Goal: Information Seeking & Learning: Learn about a topic

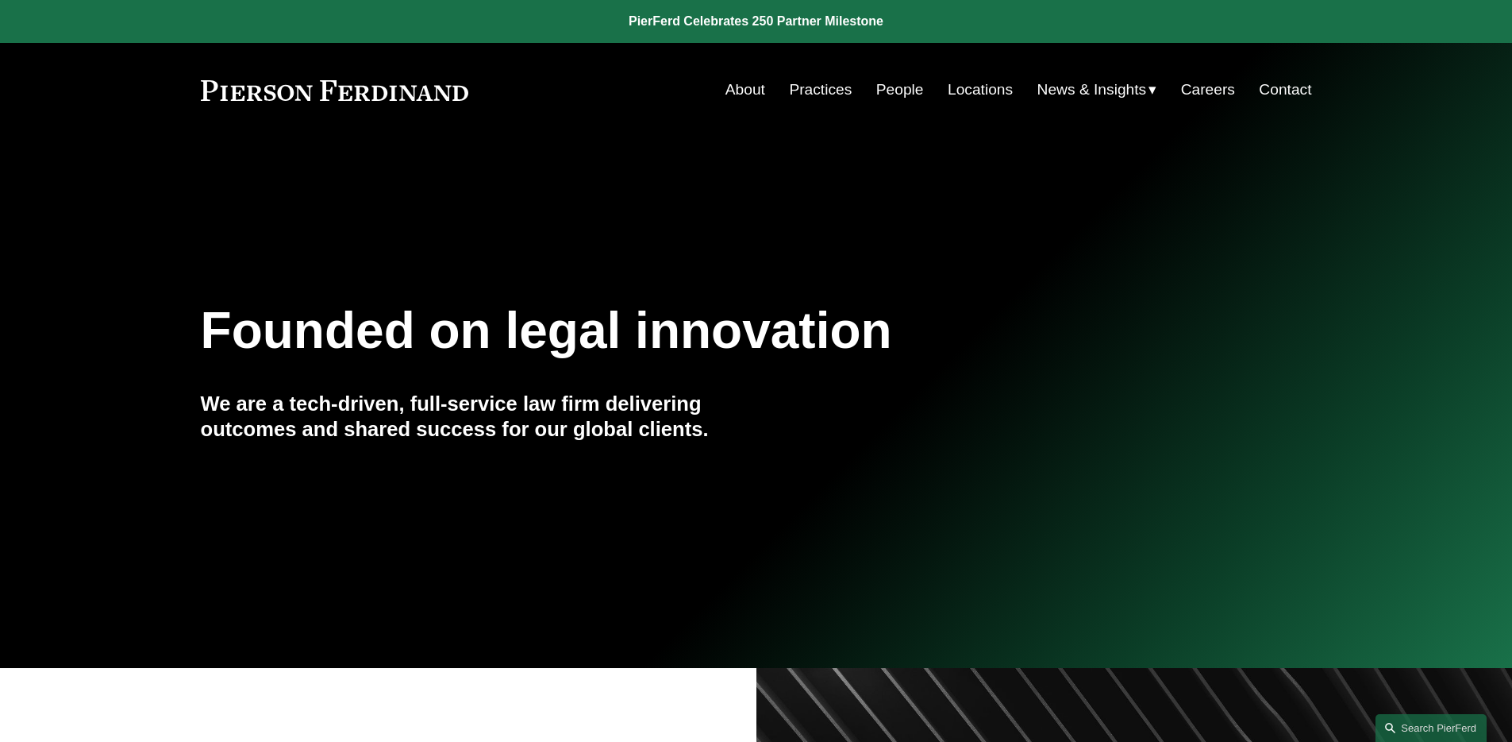
click at [883, 90] on link "People" at bounding box center [900, 90] width 48 height 30
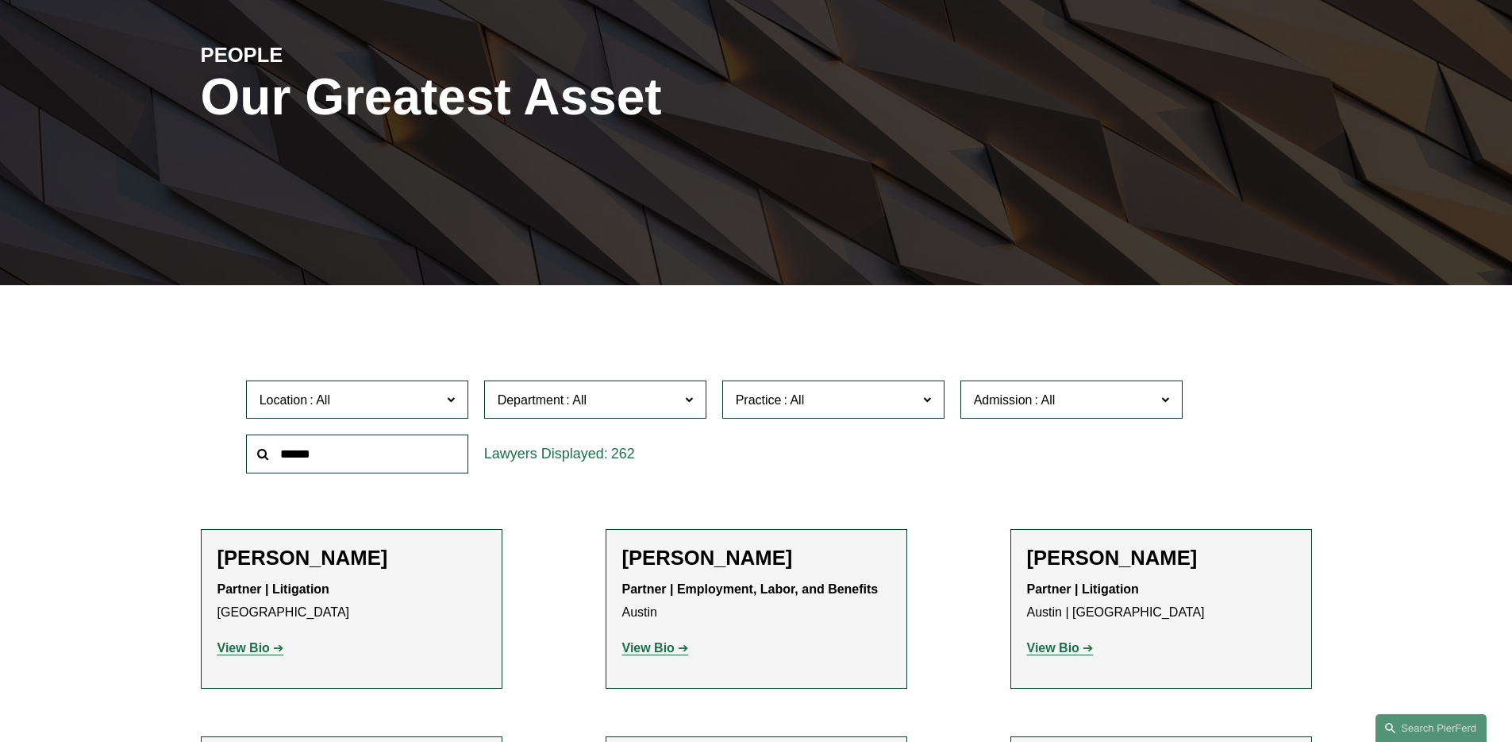
scroll to position [222, 0]
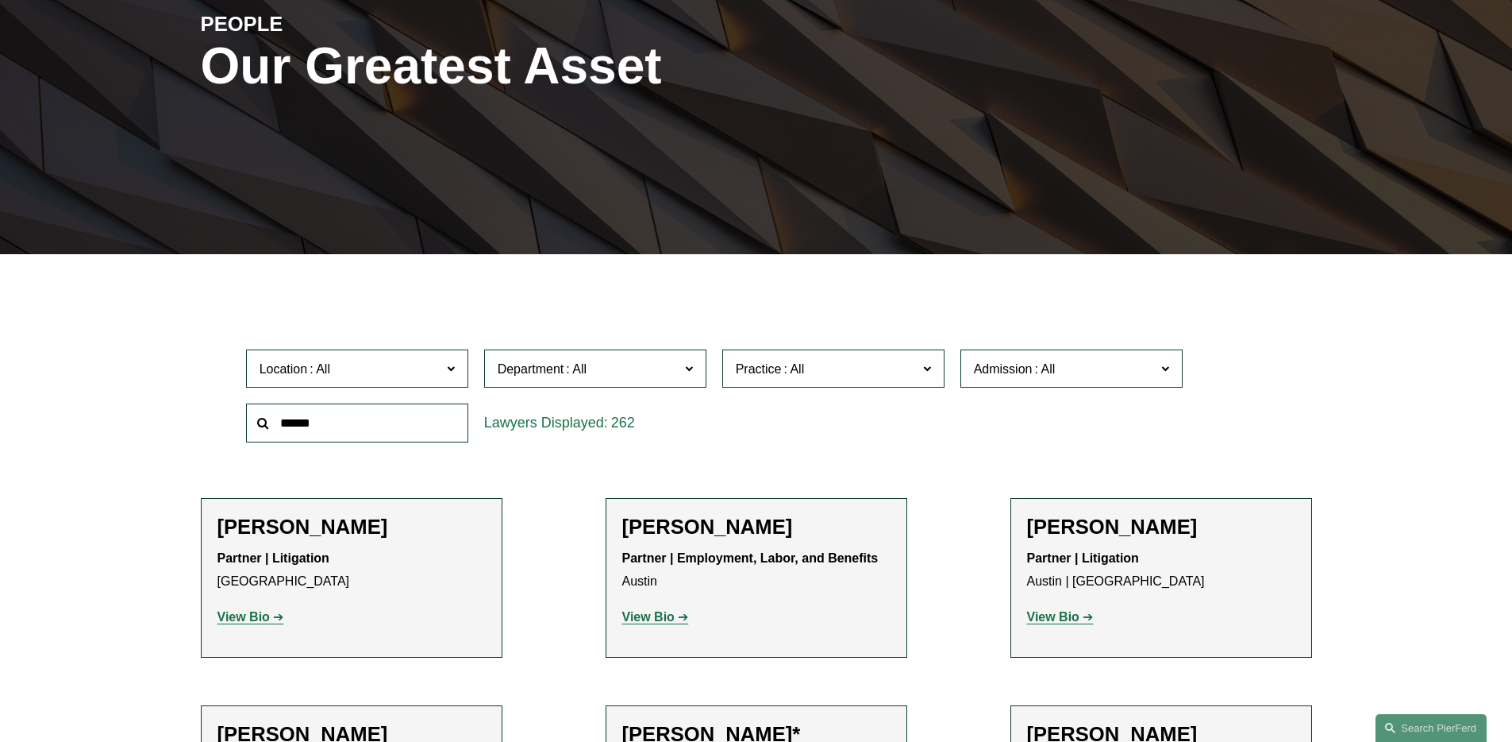
click at [830, 365] on span "Practice" at bounding box center [827, 368] width 182 height 21
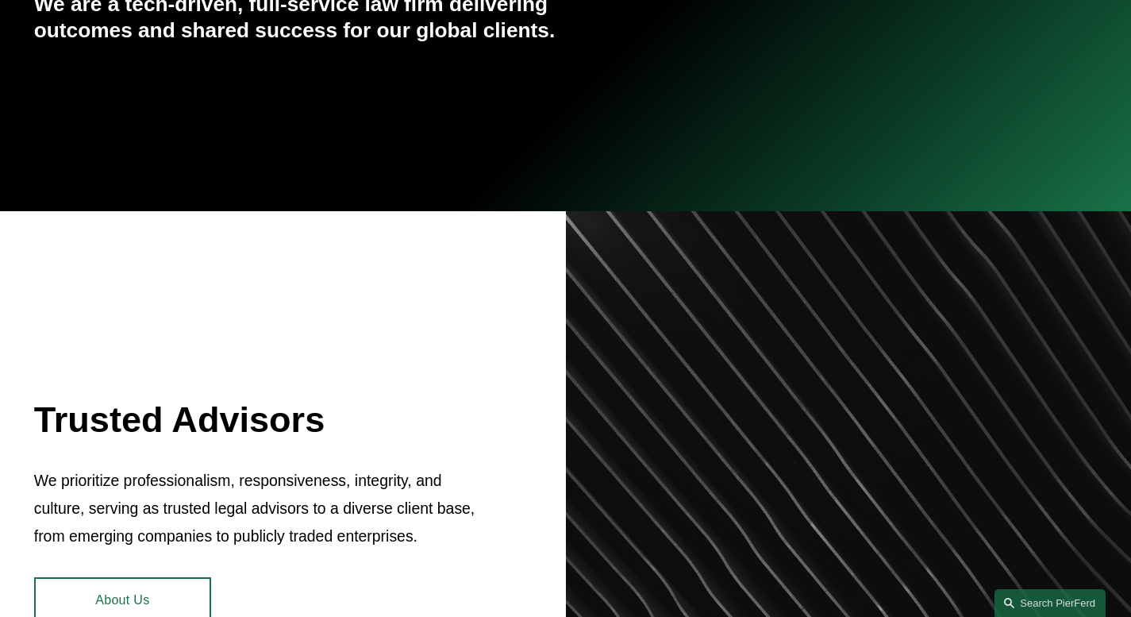
scroll to position [41, 0]
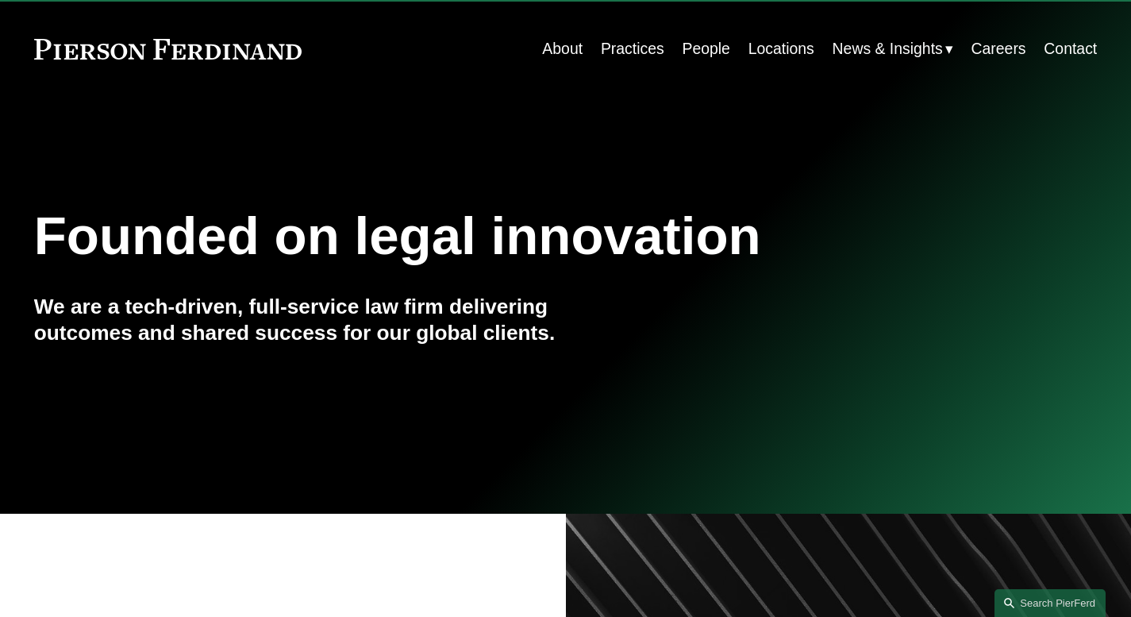
click at [695, 50] on link "People" at bounding box center [706, 48] width 48 height 31
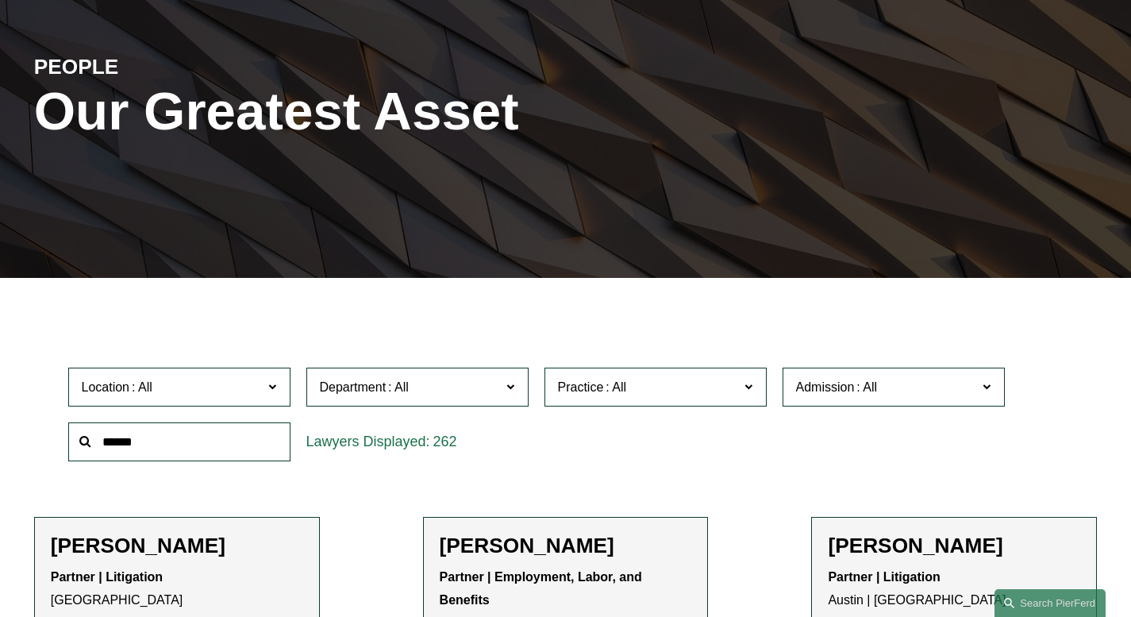
scroll to position [434, 0]
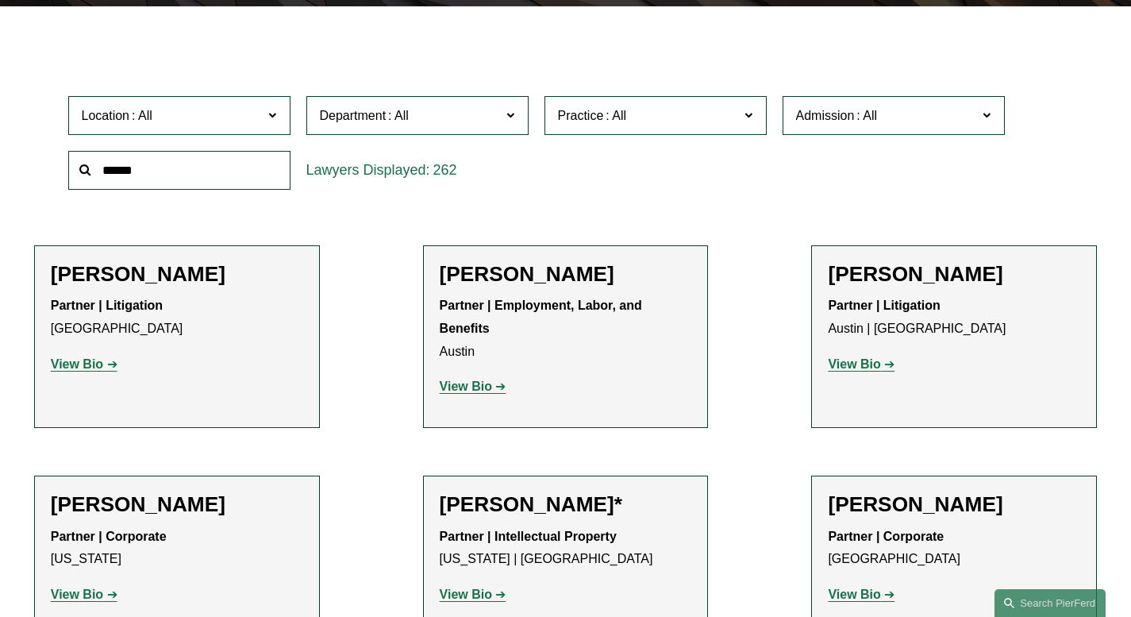
click at [229, 175] on input "text" at bounding box center [179, 170] width 222 height 39
click at [675, 125] on span "Practice" at bounding box center [649, 115] width 182 height 21
click at [0, 0] on link "Energy, Gas, and Oil Law" at bounding box center [0, 0] width 0 height 0
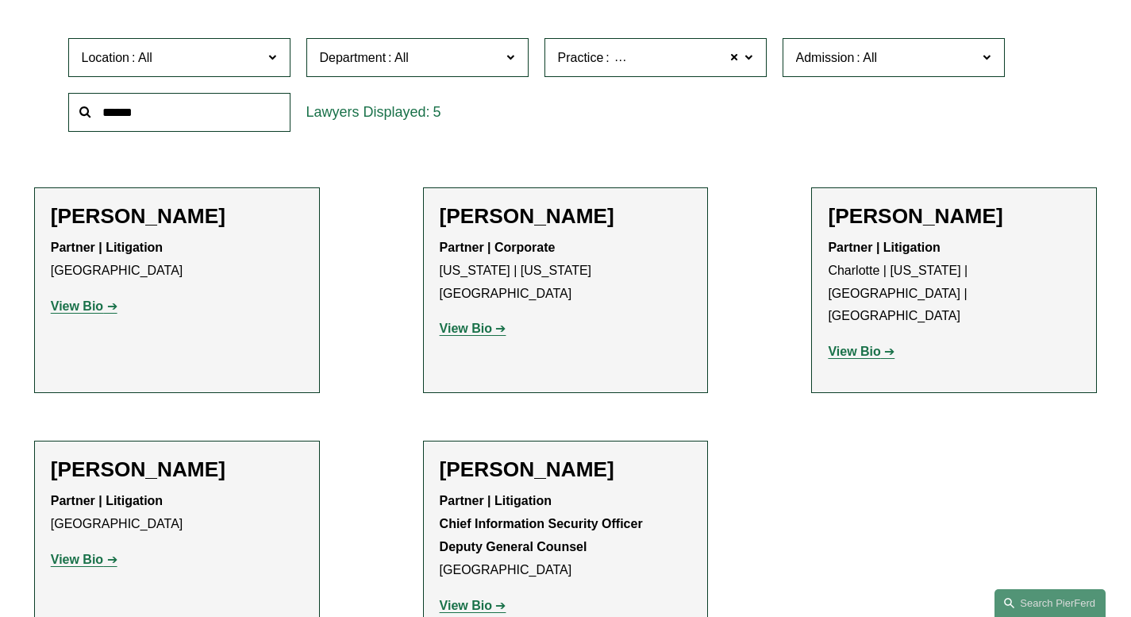
scroll to position [444, 0]
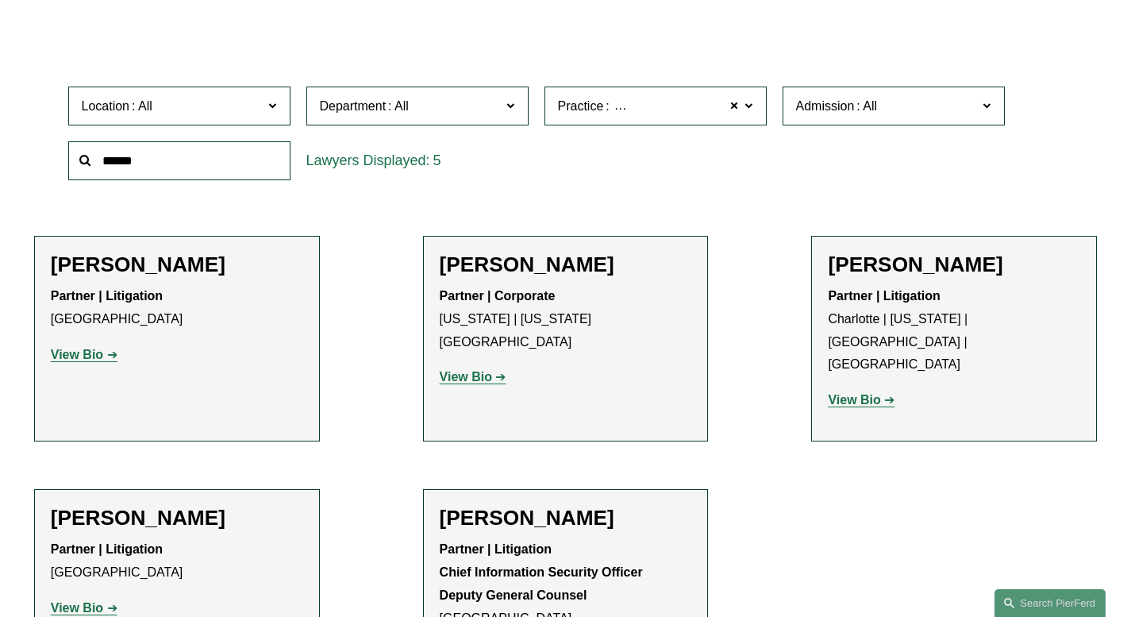
click at [614, 108] on span "Energy, Gas, and Oil Law" at bounding box center [684, 106] width 144 height 21
click at [916, 179] on div "Location All Atlanta Austin Bellevue Boston Charlotte Chicago Cincinnati Clevel…" at bounding box center [565, 133] width 1011 height 109
click at [913, 468] on ul "Filter Location All Atlanta Austin Bellevue Boston Charlotte Chicago Cincinnati…" at bounding box center [565, 363] width 1131 height 664
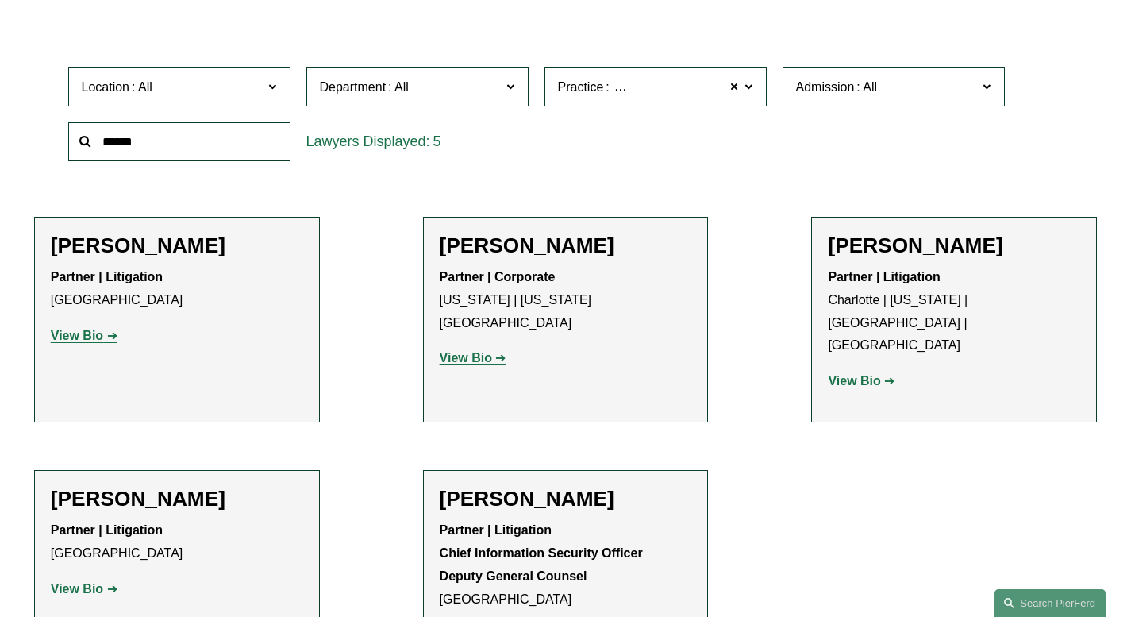
scroll to position [466, 0]
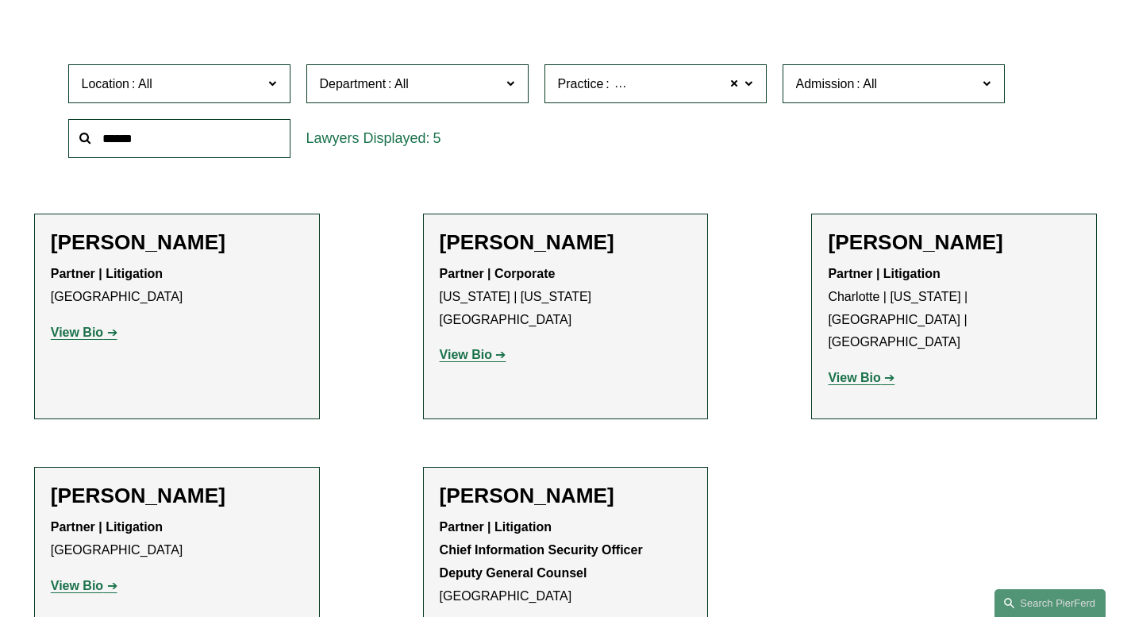
click at [914, 468] on ul "Filter Location All Atlanta Austin Bellevue Boston Charlotte Chicago Cincinnati…" at bounding box center [565, 341] width 1131 height 664
click at [483, 349] on div "Julian Hammar Partner | Corporate New York | Washington, D.C. View Bio Location…" at bounding box center [566, 305] width 252 height 150
click at [469, 348] on strong "View Bio" at bounding box center [466, 354] width 52 height 13
click at [487, 210] on ul "Filter Location All Atlanta Austin Bellevue Boston Charlotte Chicago Cincinnati…" at bounding box center [565, 341] width 1131 height 664
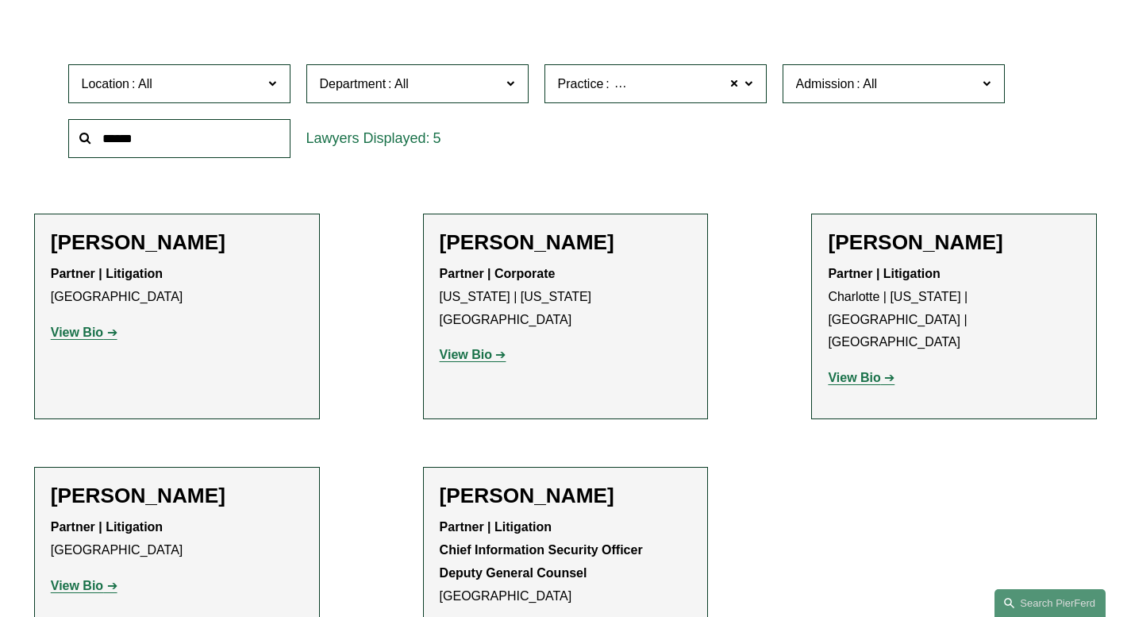
click at [942, 198] on ul "Filter Location All Atlanta Austin Bellevue Boston Charlotte Chicago Cincinnati…" at bounding box center [565, 341] width 1131 height 664
click at [732, 93] on span at bounding box center [735, 84] width 10 height 21
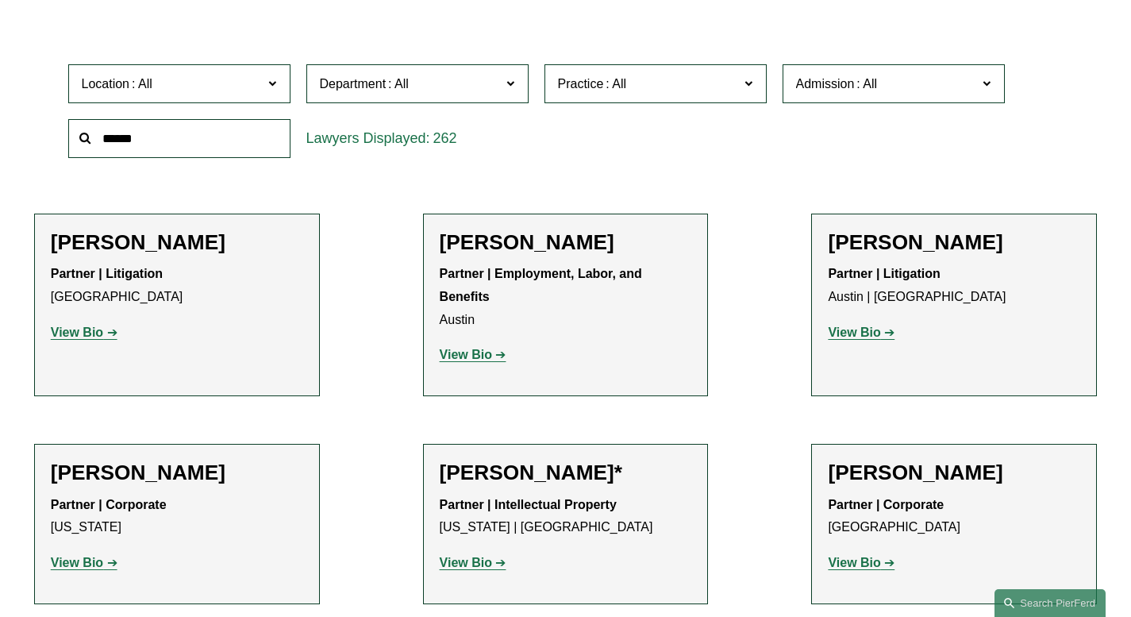
click at [842, 165] on div "Location All Atlanta Austin Bellevue Boston Charlotte Chicago Cincinnati Clevel…" at bounding box center [565, 110] width 1011 height 109
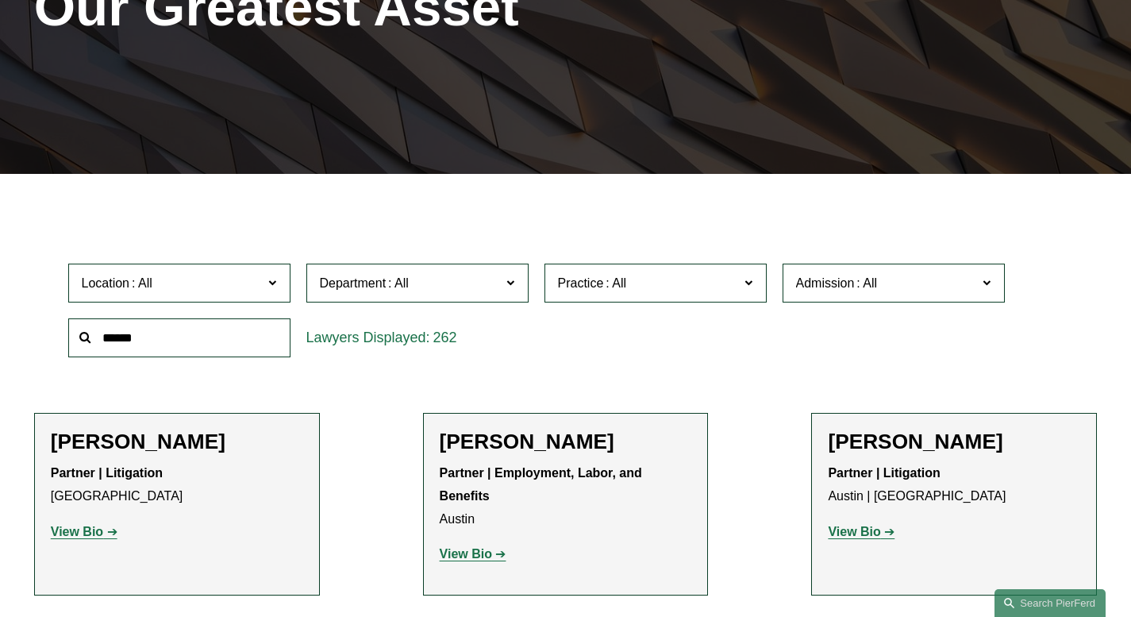
scroll to position [431, 0]
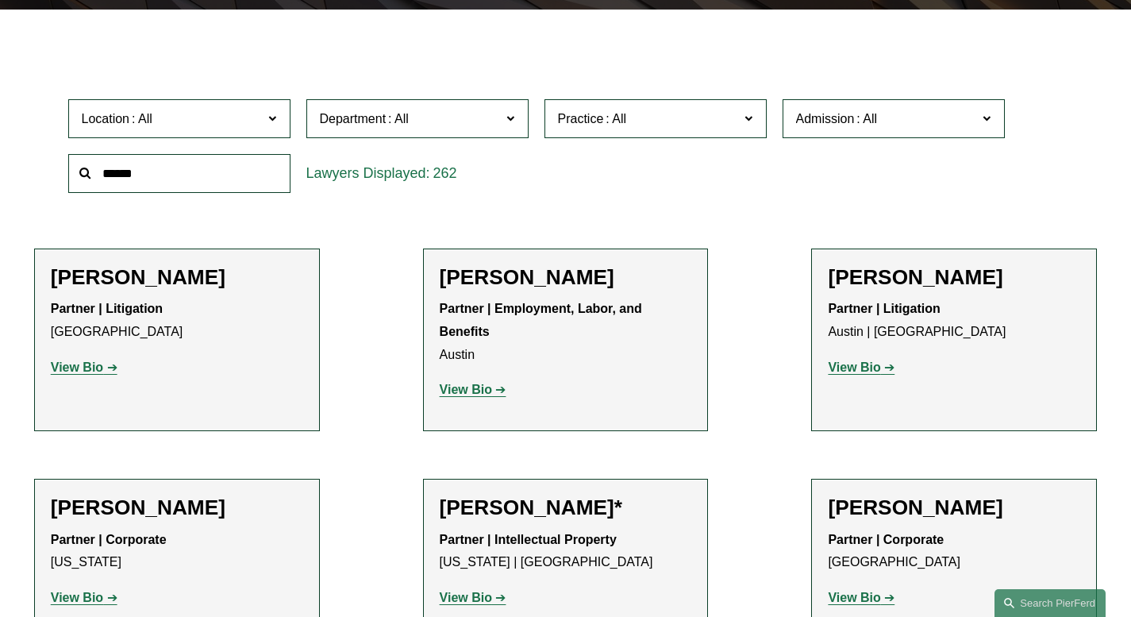
click at [753, 117] on span at bounding box center [749, 118] width 8 height 21
click at [753, 118] on span at bounding box center [749, 118] width 8 height 21
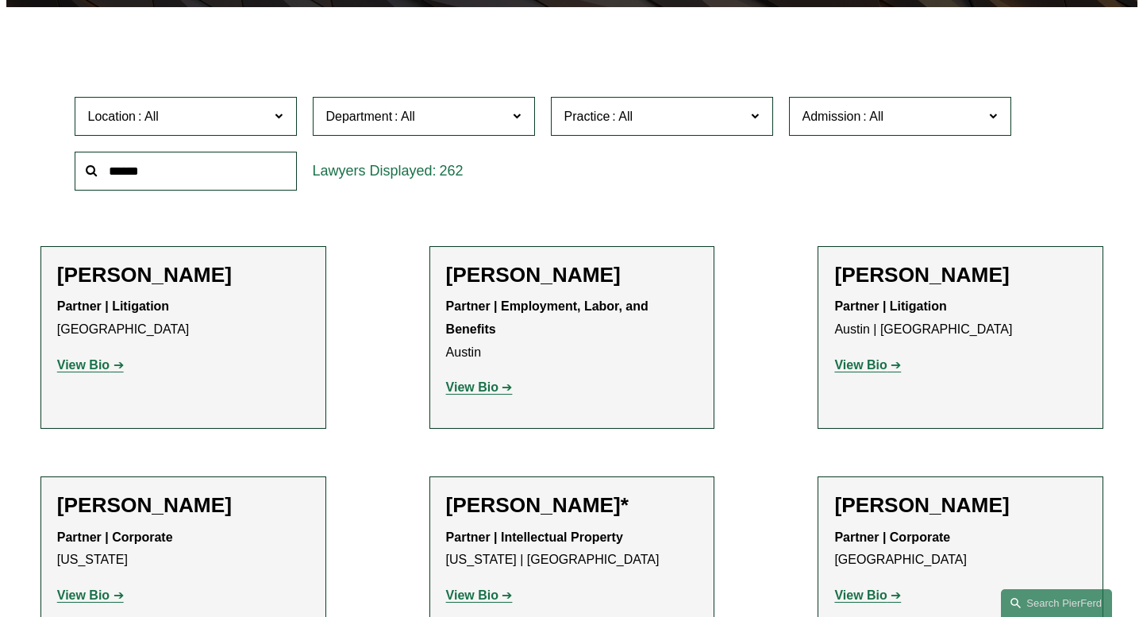
scroll to position [1512, 0]
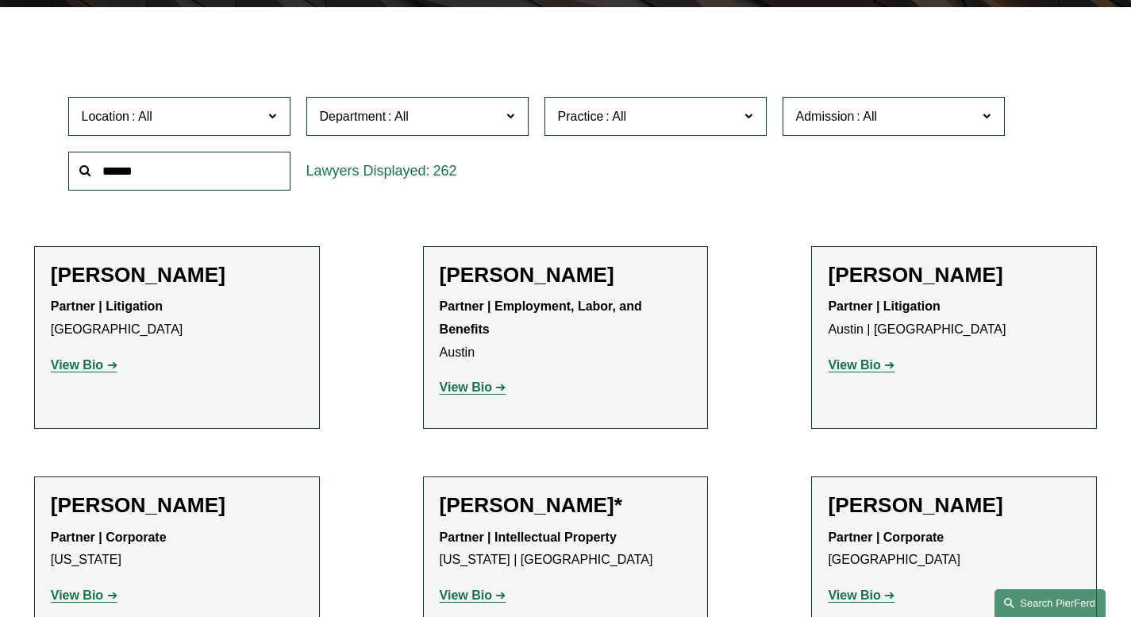
click at [1041, 603] on link "Search this site" at bounding box center [1050, 603] width 111 height 28
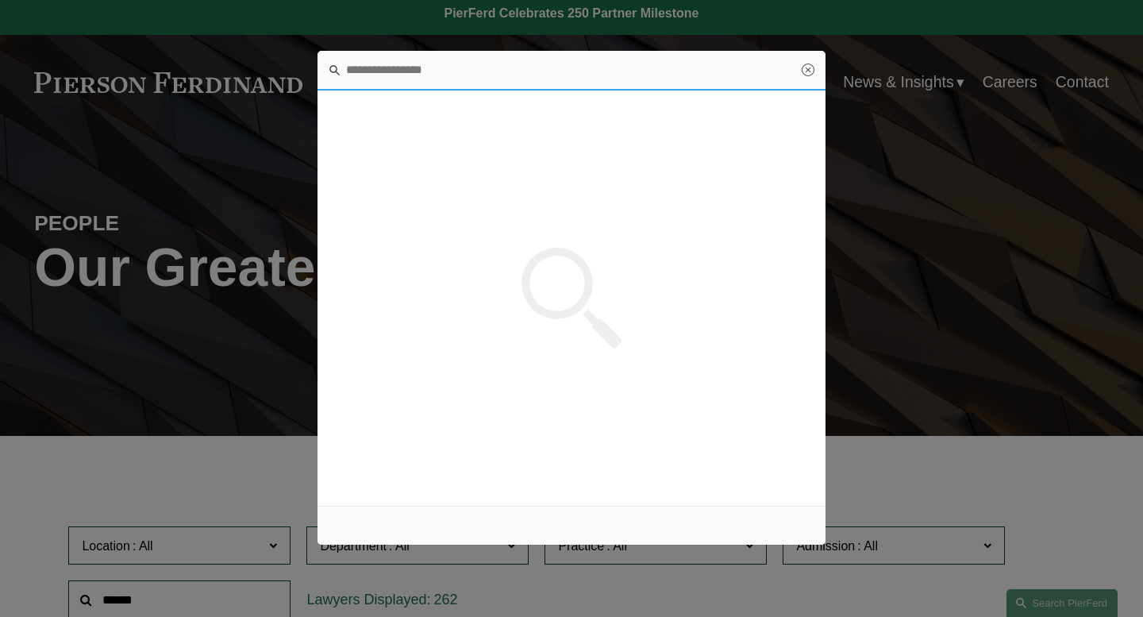
scroll to position [0, 0]
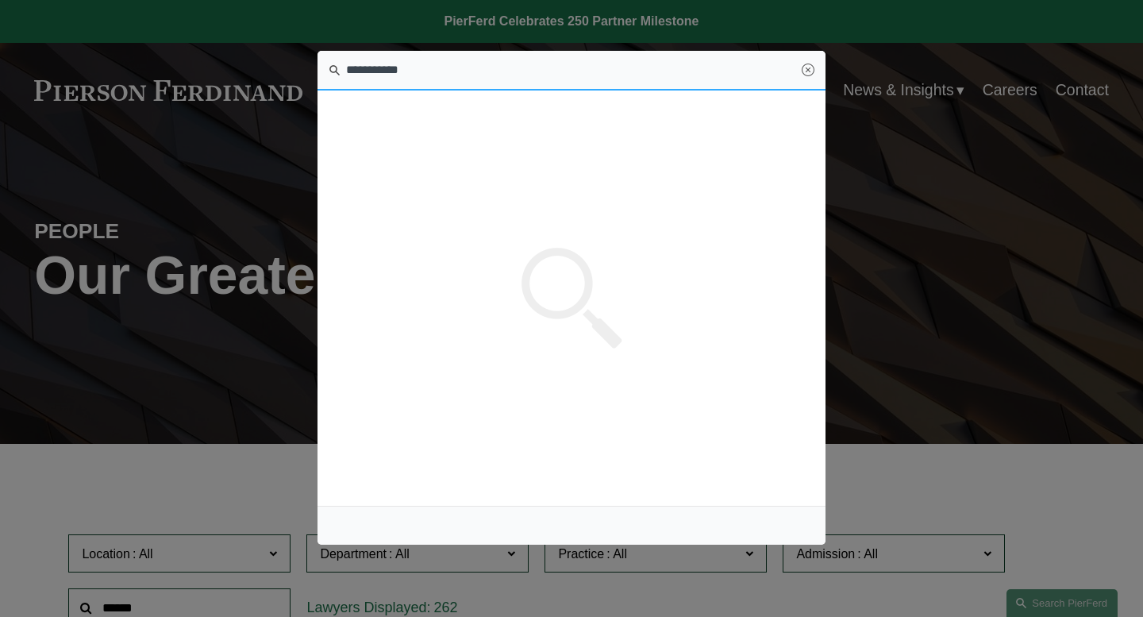
type input "**********"
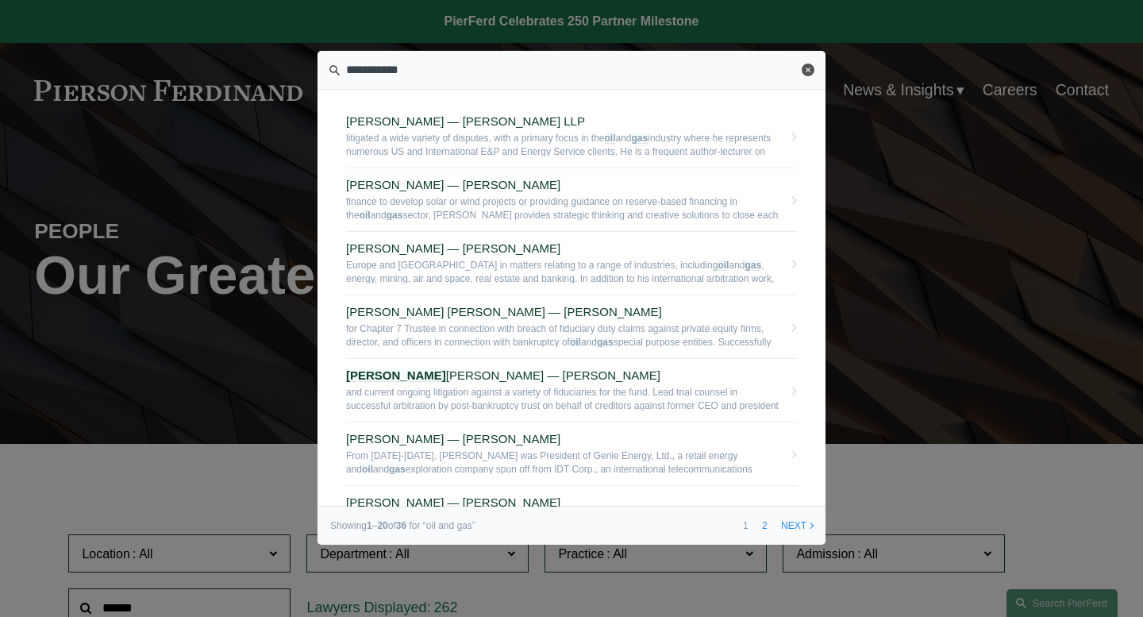
click at [808, 69] on link "Close" at bounding box center [808, 70] width 13 height 13
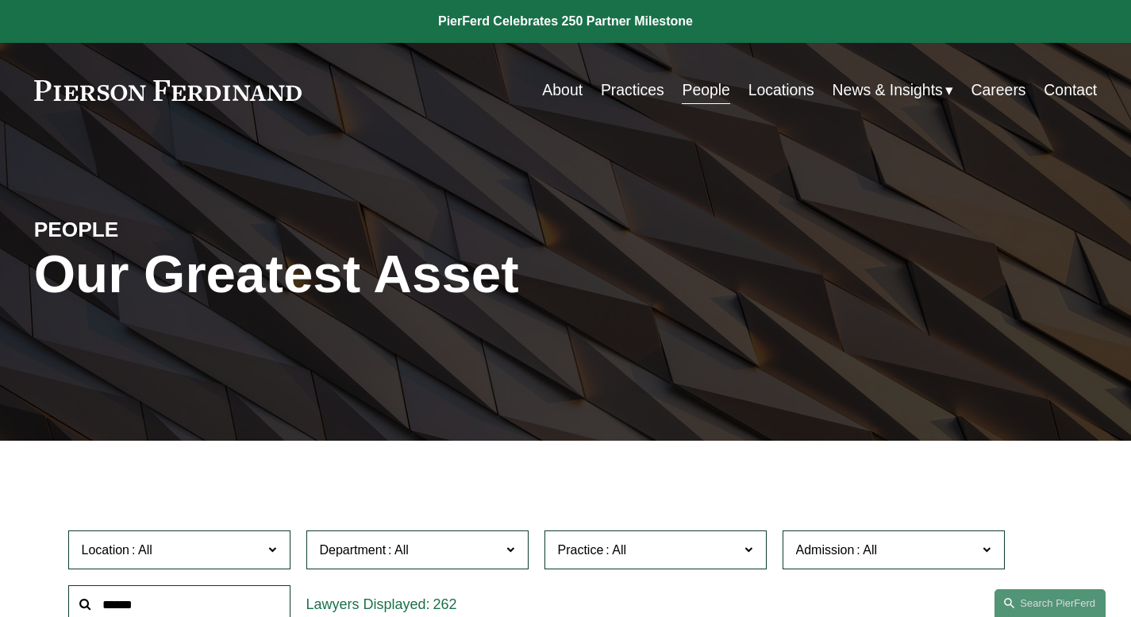
click at [693, 102] on link "People" at bounding box center [706, 90] width 48 height 31
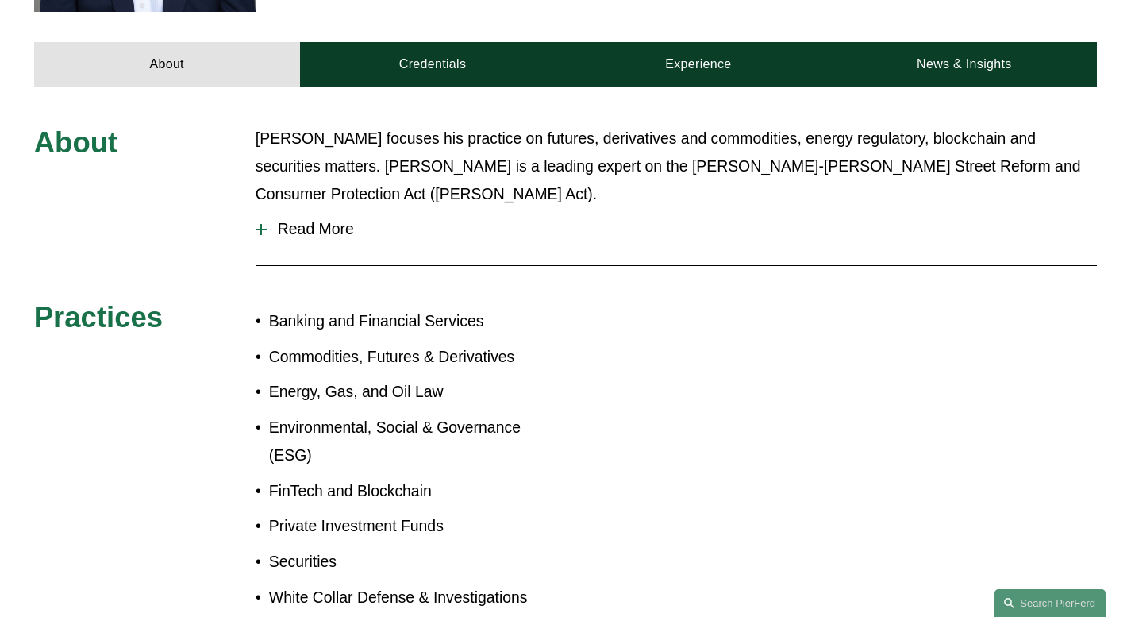
scroll to position [676, 0]
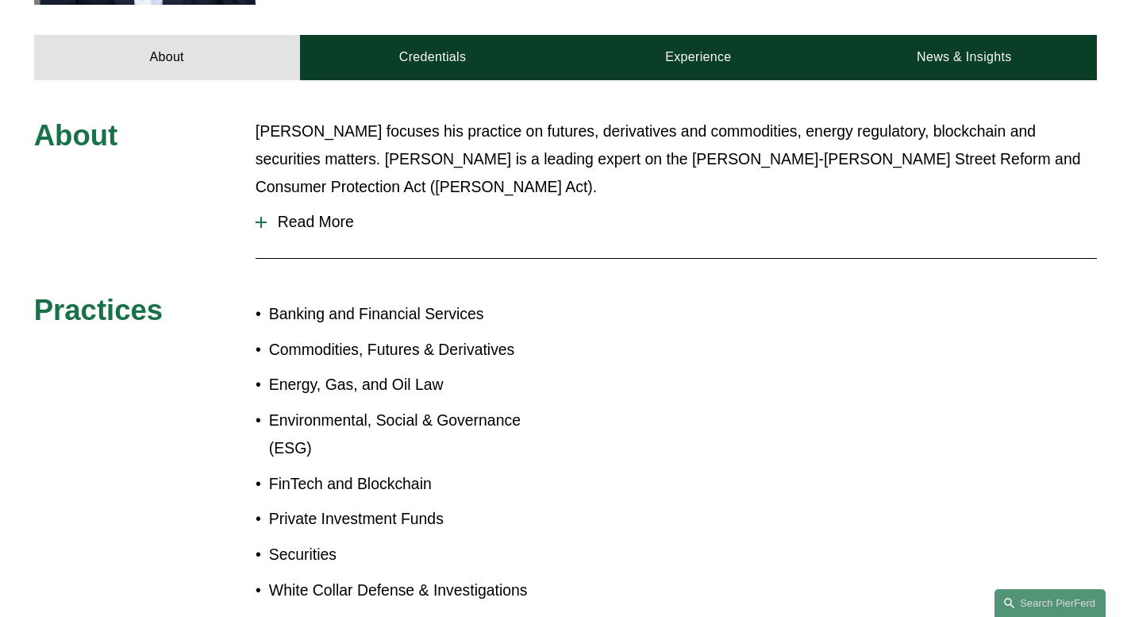
click at [303, 213] on span "Read More" at bounding box center [682, 222] width 830 height 18
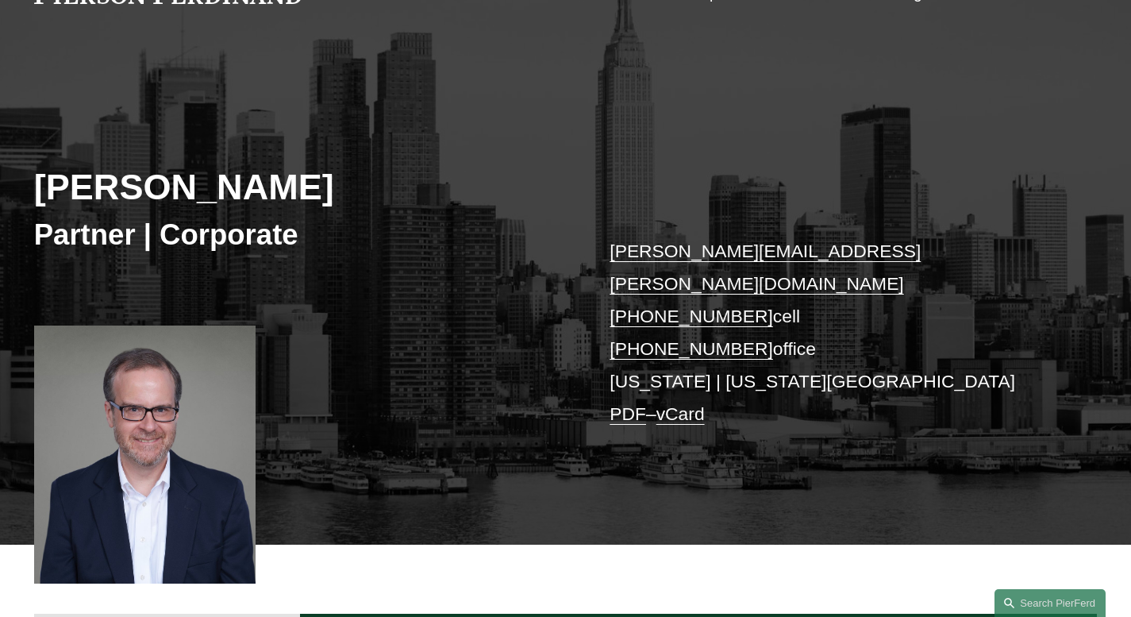
scroll to position [0, 0]
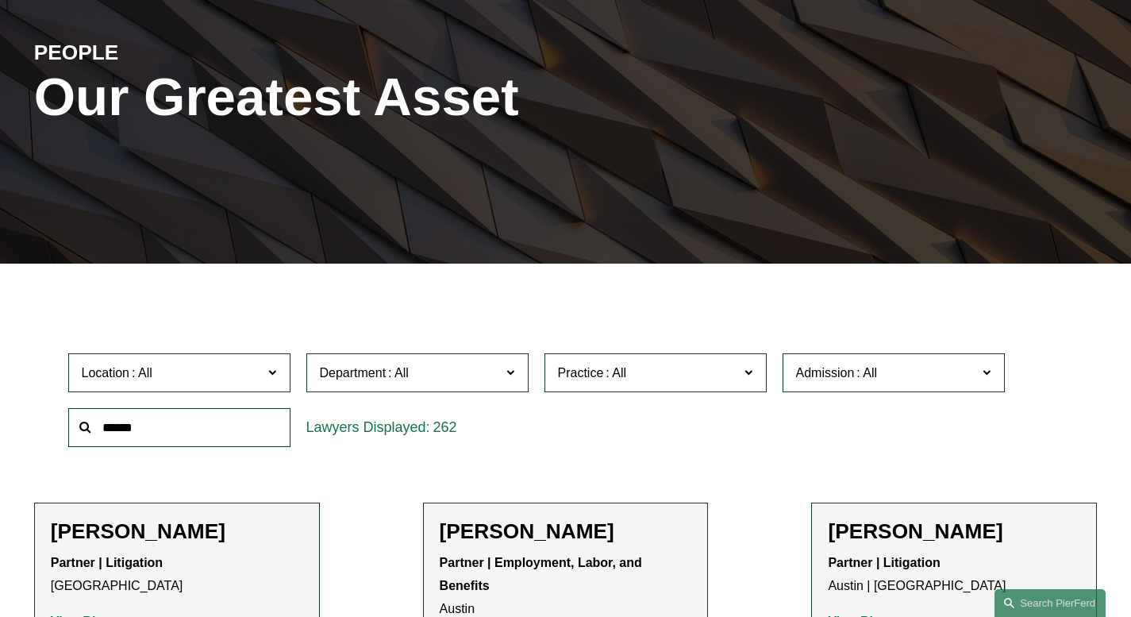
scroll to position [225, 0]
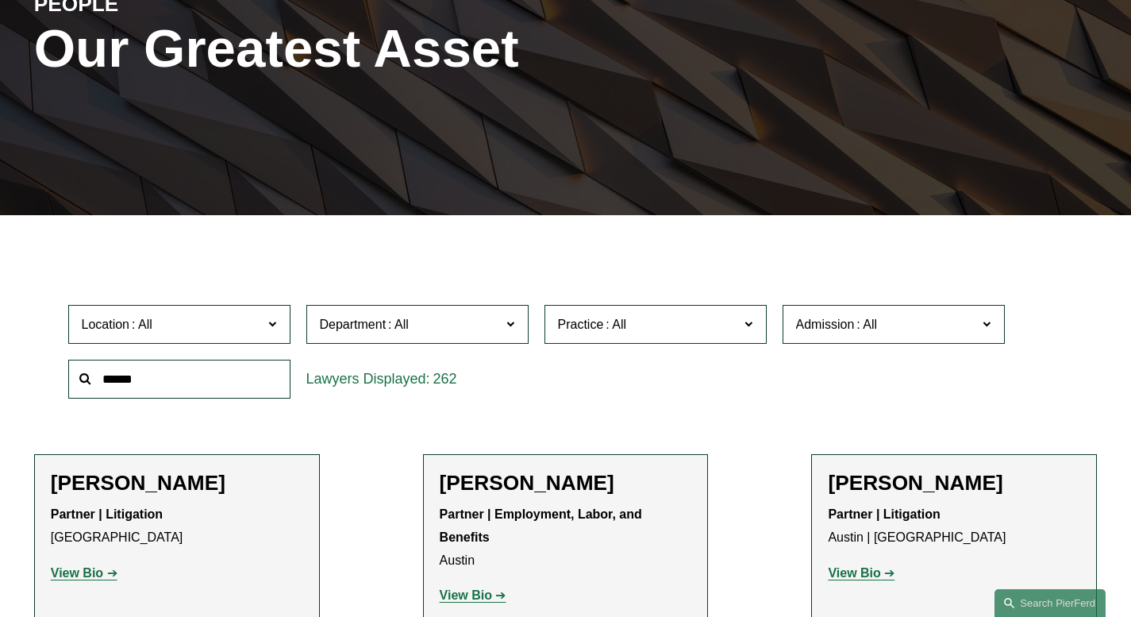
click at [225, 380] on input "text" at bounding box center [179, 379] width 222 height 39
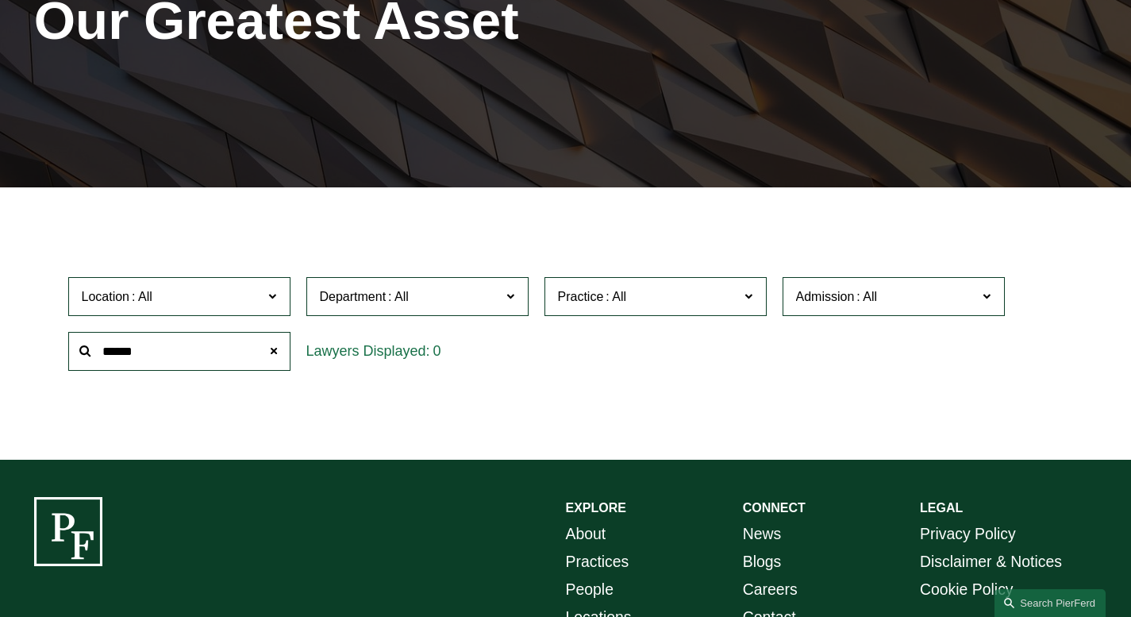
scroll to position [250, 0]
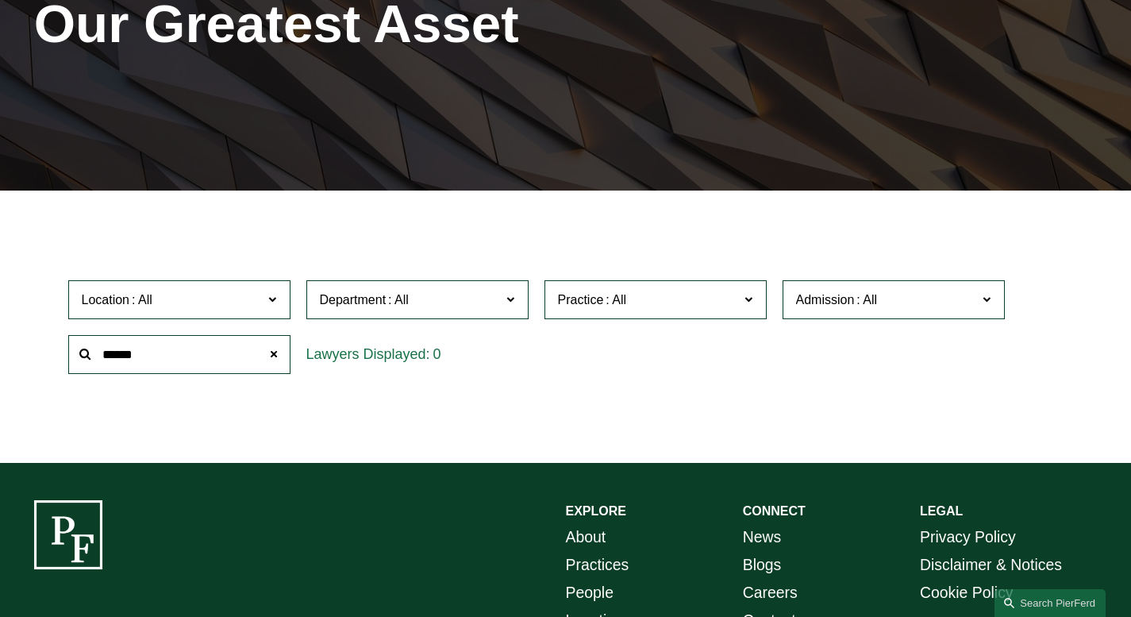
click at [187, 374] on input "******" at bounding box center [179, 354] width 222 height 39
type input "*****"
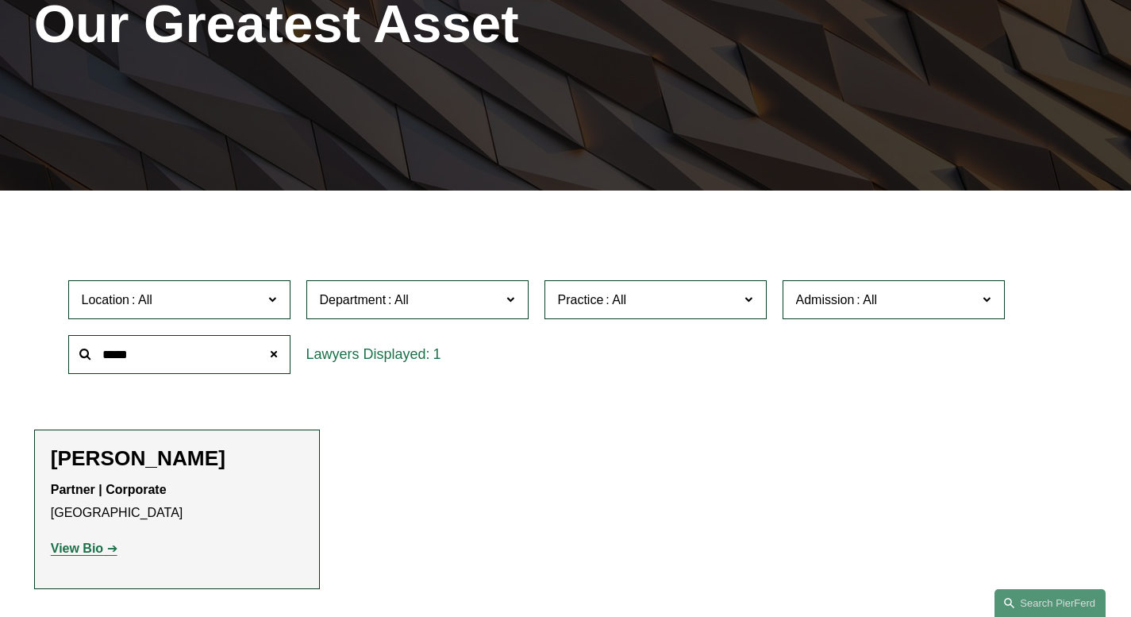
scroll to position [252, 0]
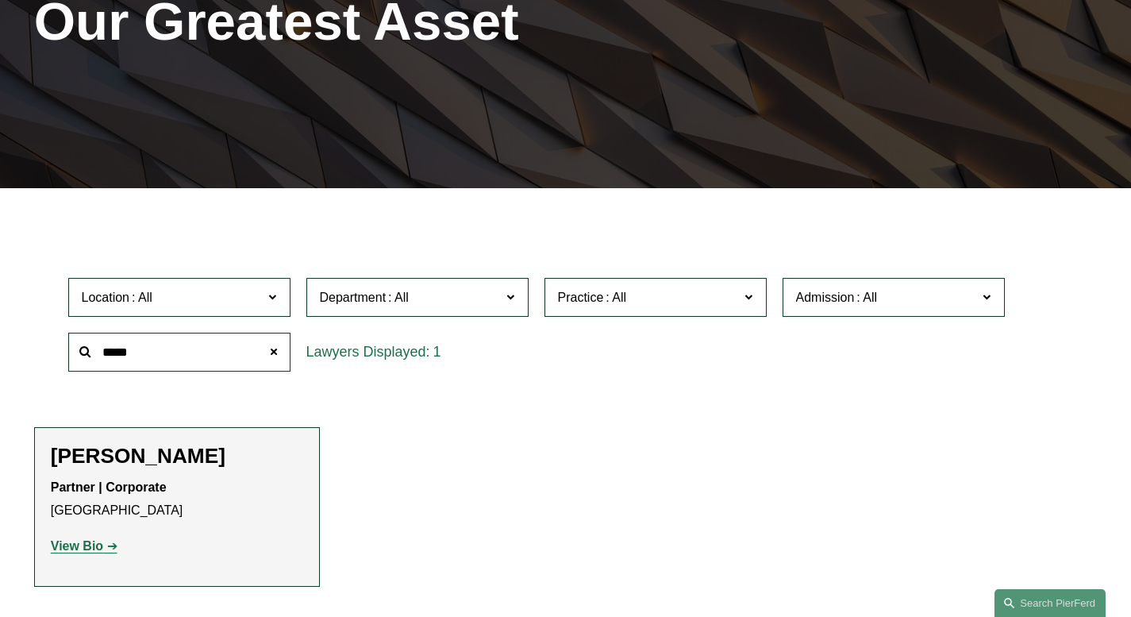
click at [92, 548] on strong "View Bio" at bounding box center [77, 545] width 52 height 13
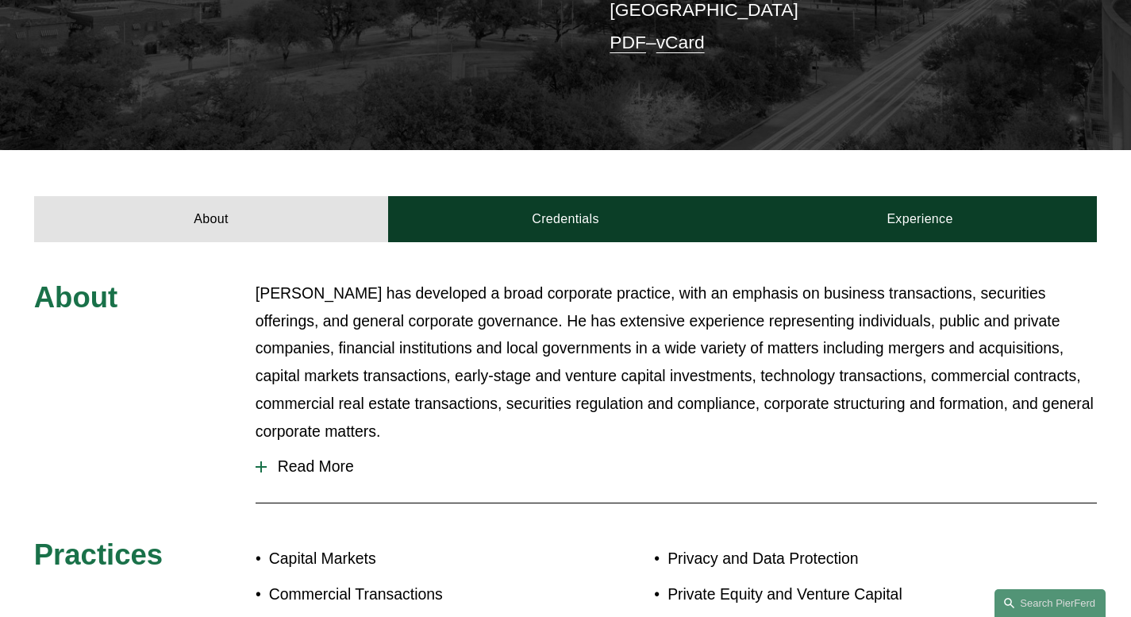
scroll to position [484, 0]
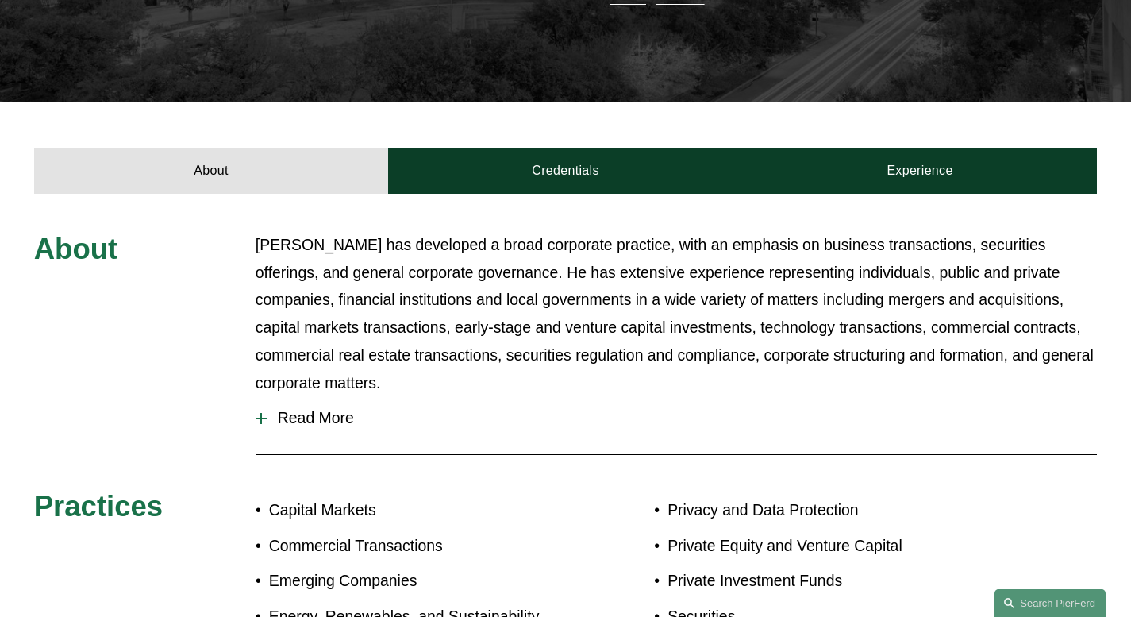
click at [335, 409] on span "Read More" at bounding box center [682, 418] width 830 height 18
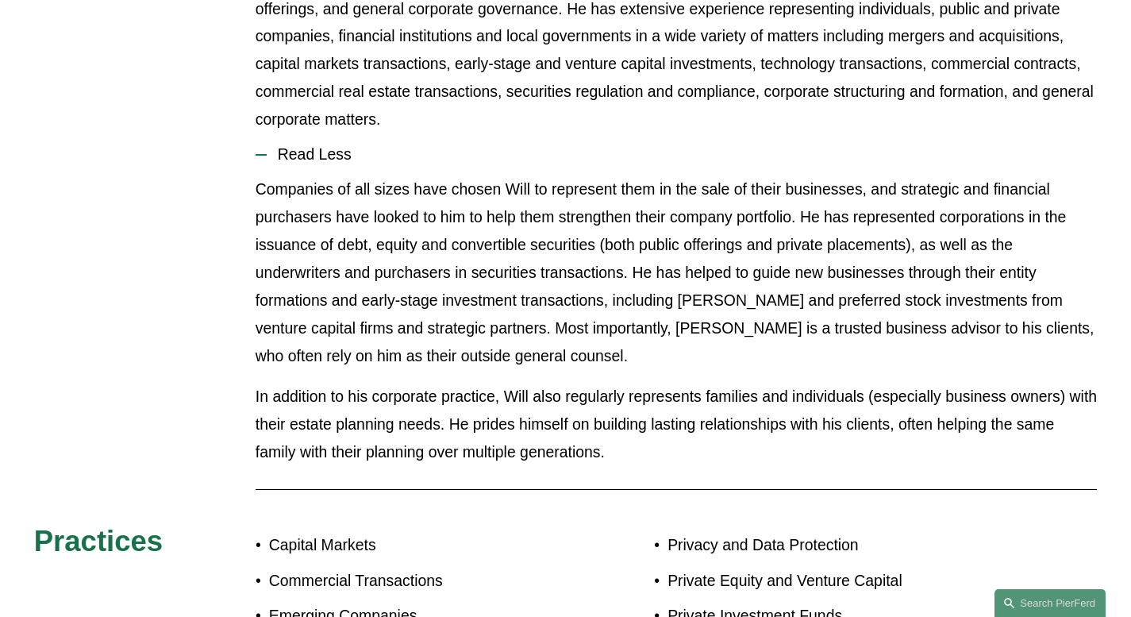
scroll to position [718, 0]
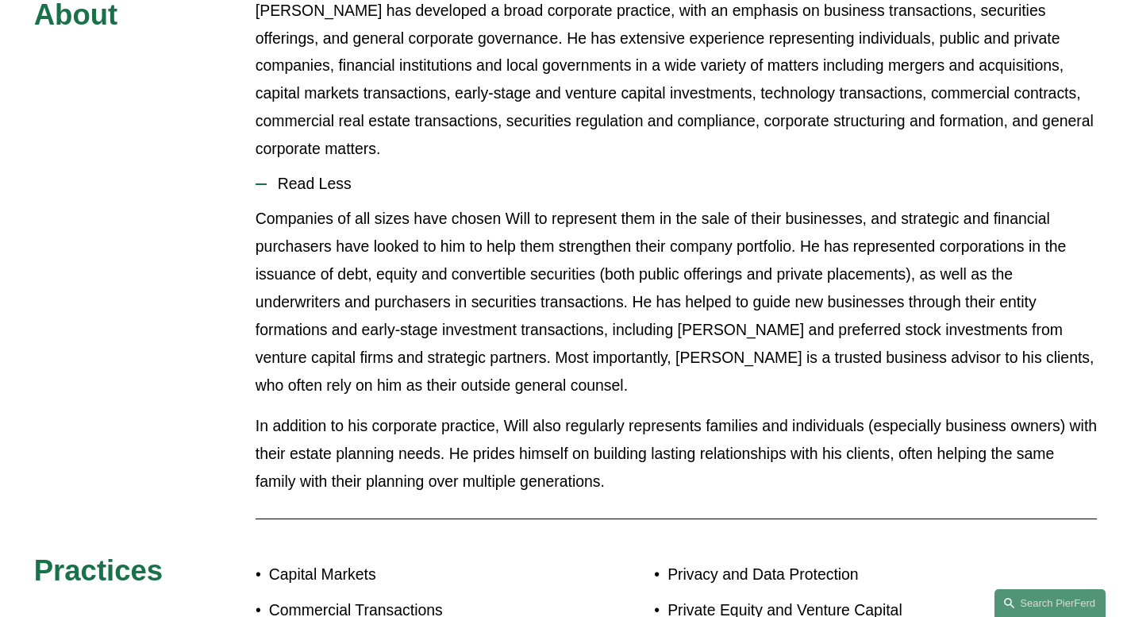
click at [496, 262] on p "Companies of all sizes have chosen Will to represent them in the sale of their …" at bounding box center [677, 302] width 842 height 195
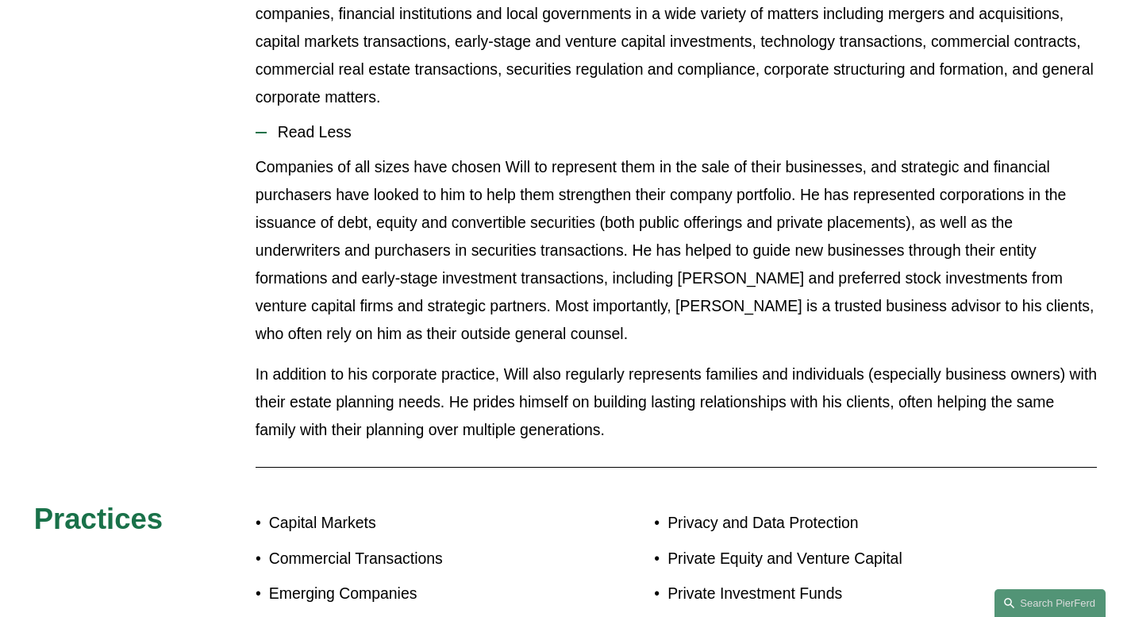
scroll to position [784, 0]
